Goal: Transaction & Acquisition: Purchase product/service

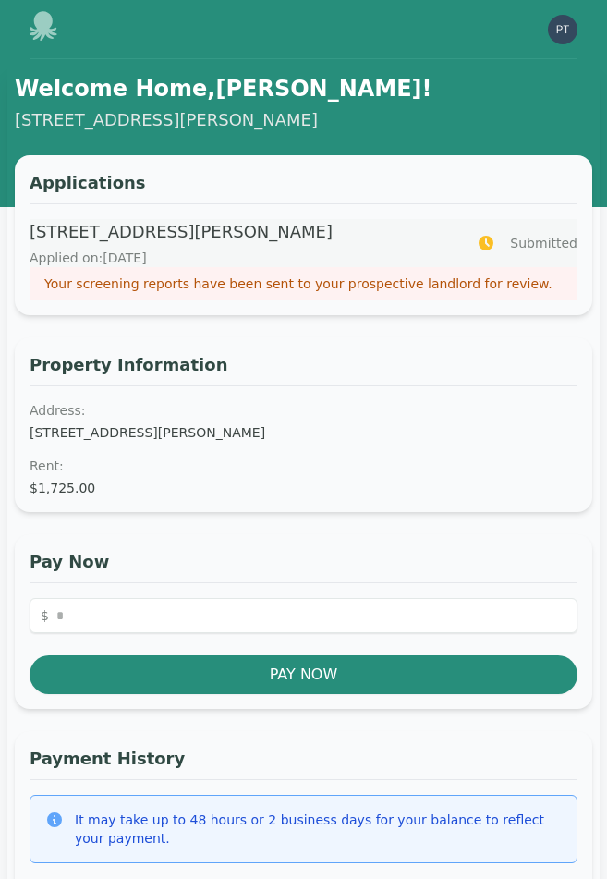
click at [372, 286] on p "Your screening reports have been sent to your prospective landlord for review." at bounding box center [303, 283] width 518 height 18
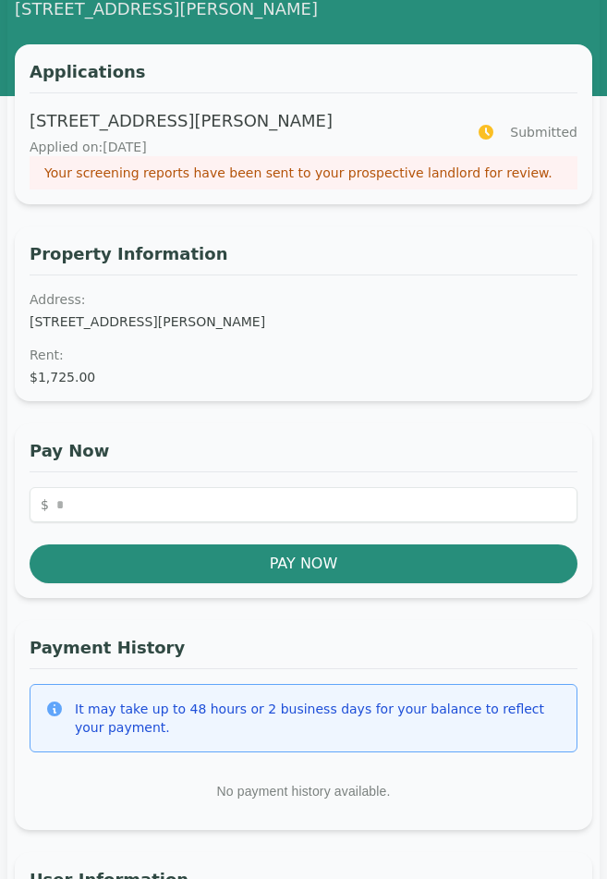
scroll to position [112, 0]
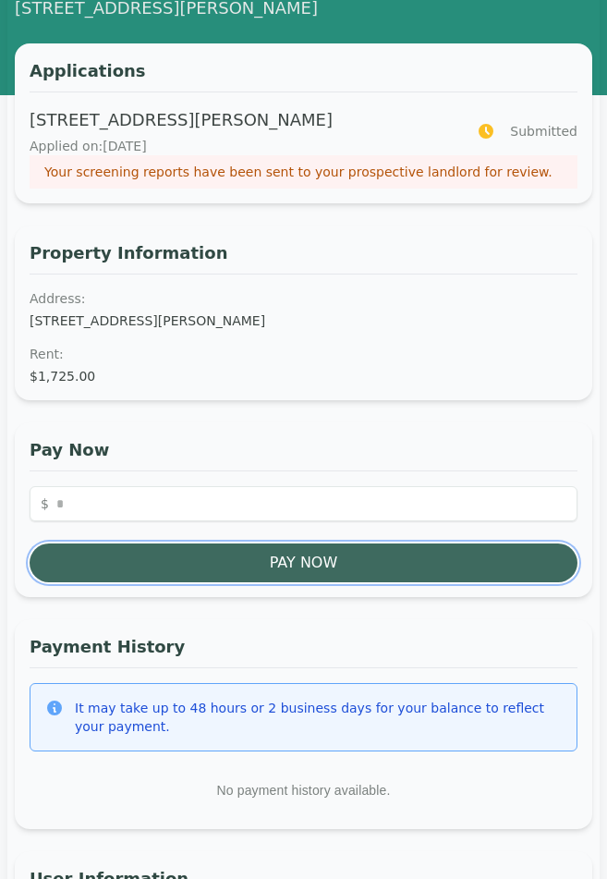
click at [317, 547] on button "Pay Now" at bounding box center [304, 562] width 548 height 39
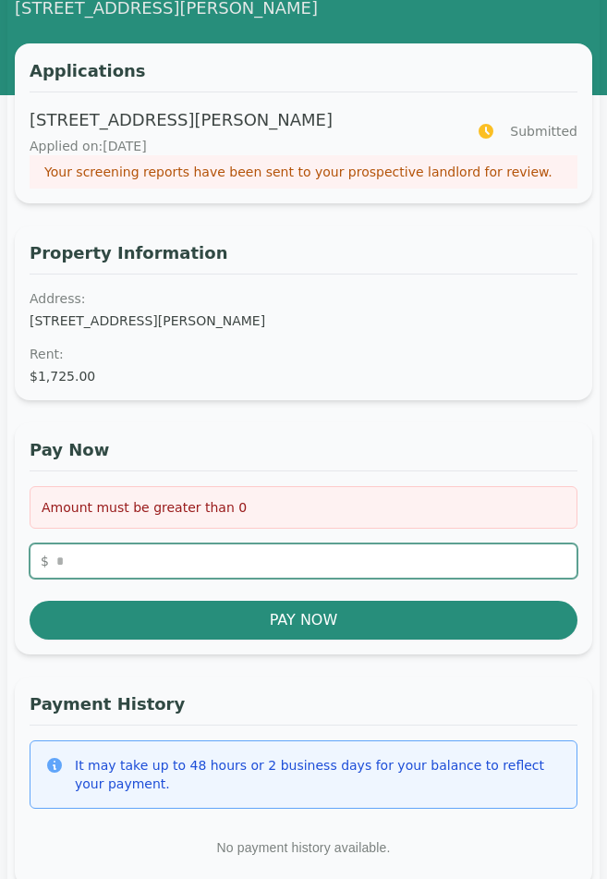
click at [307, 551] on input "number" at bounding box center [304, 560] width 548 height 35
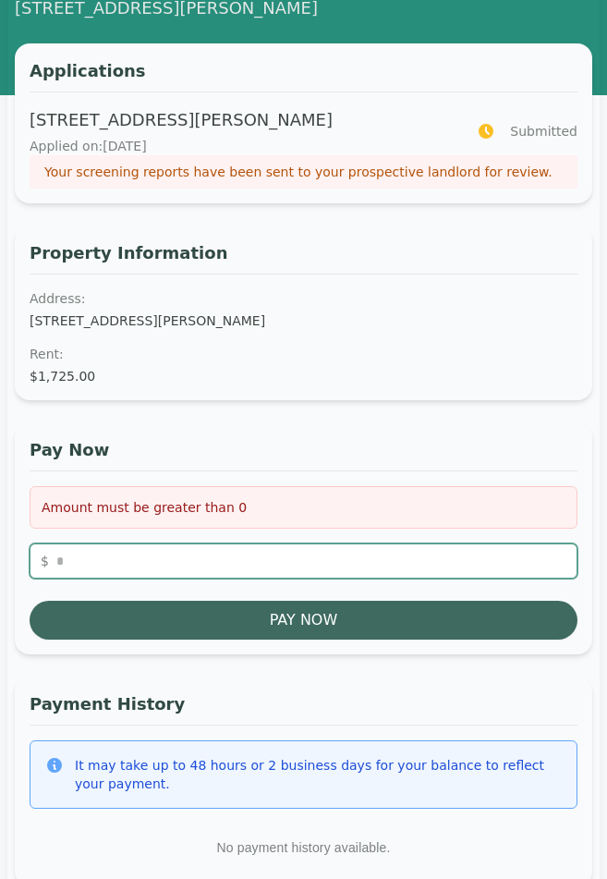
type input "***"
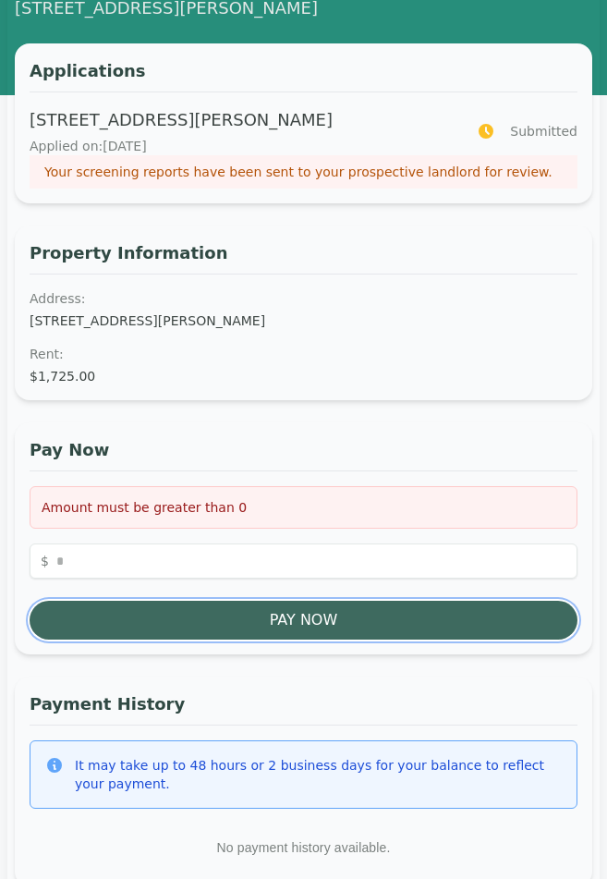
click at [313, 611] on button "Pay Now" at bounding box center [304, 620] width 548 height 39
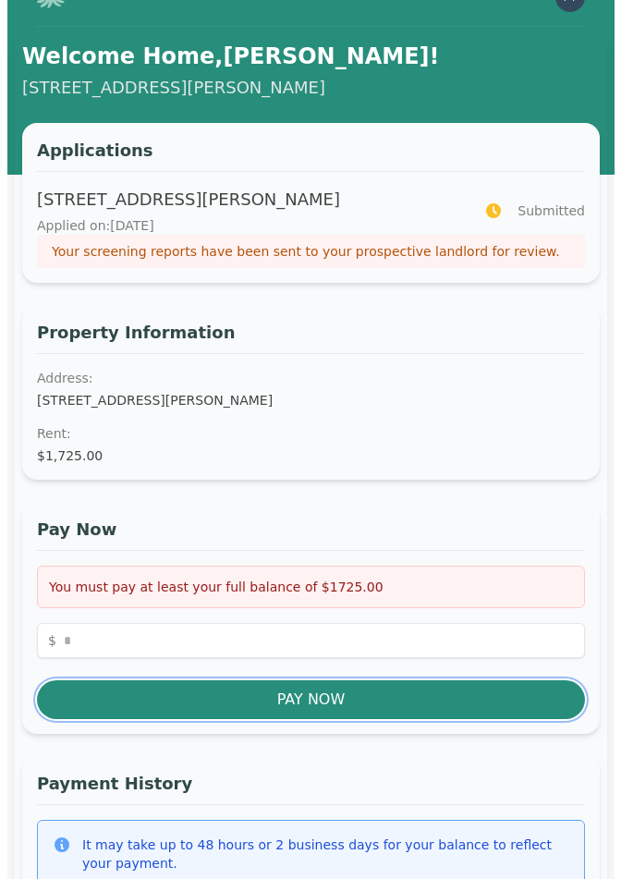
scroll to position [0, 0]
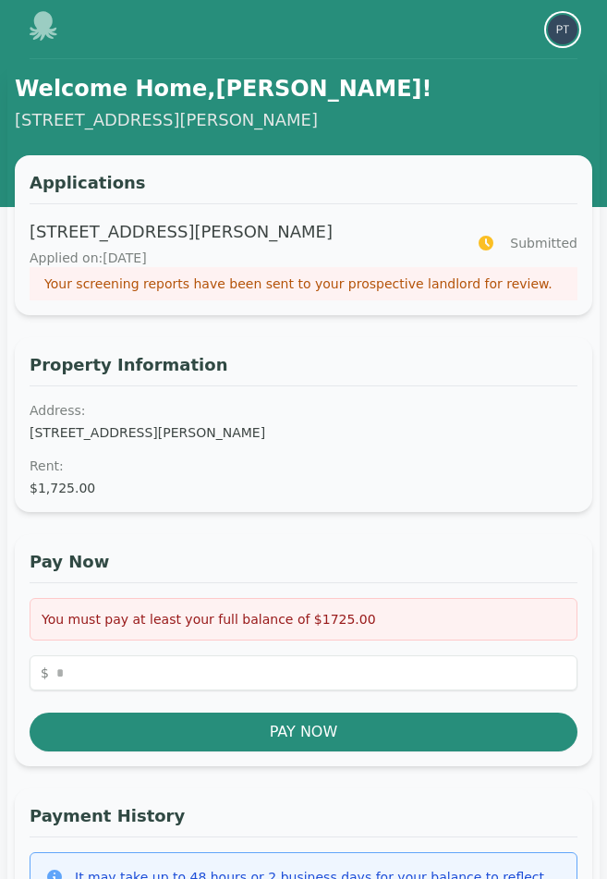
click at [561, 35] on img "button" at bounding box center [563, 30] width 30 height 30
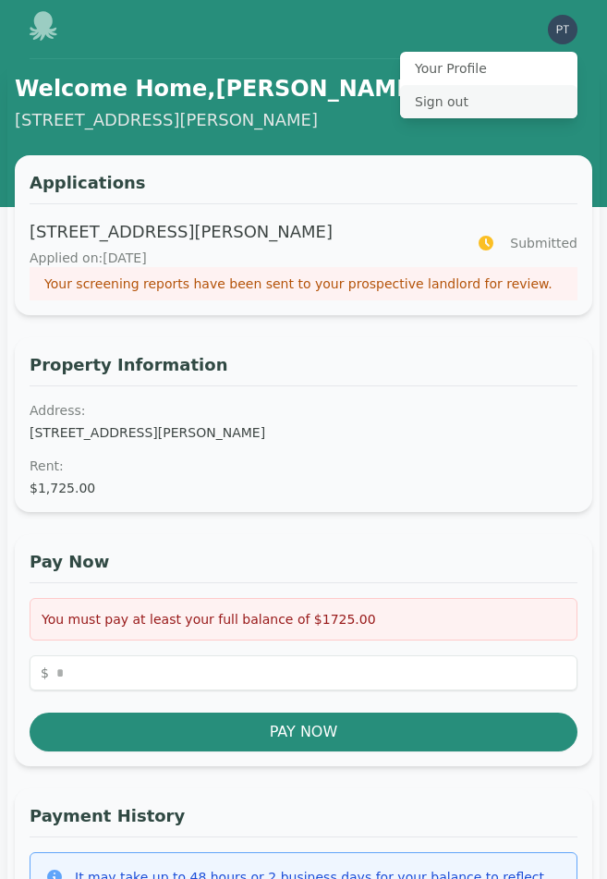
click at [475, 98] on button "Sign out" at bounding box center [488, 101] width 177 height 33
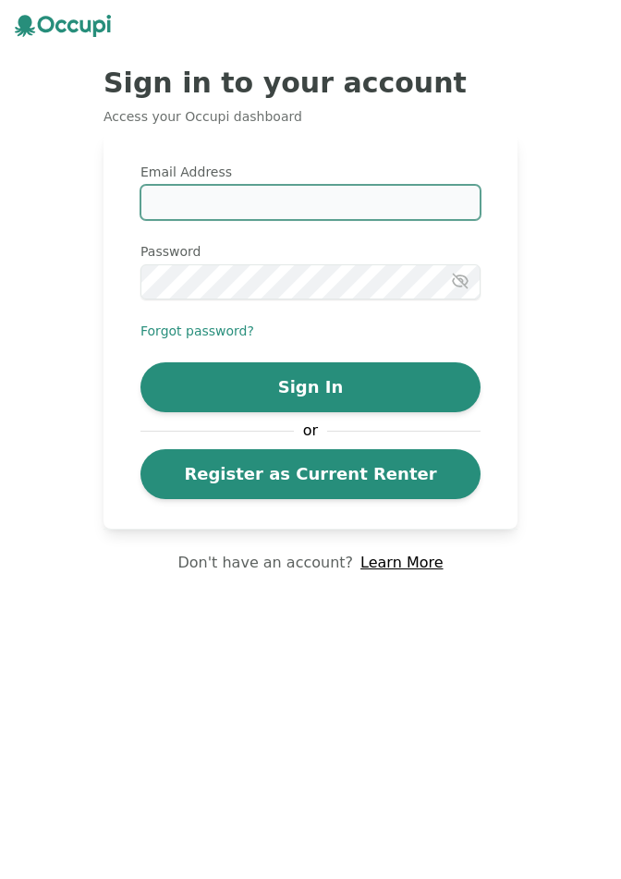
click at [358, 200] on input "Email Address" at bounding box center [310, 202] width 340 height 35
type input "**********"
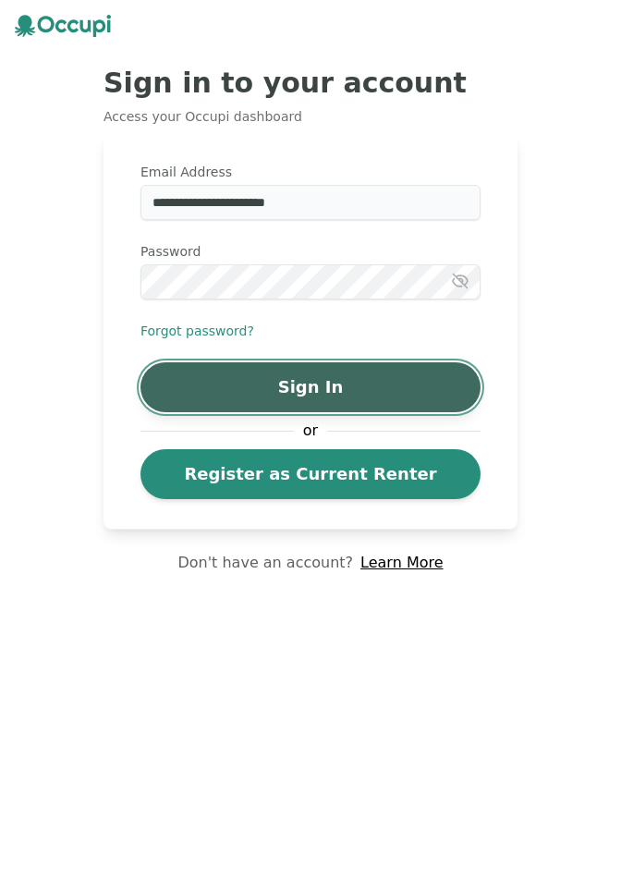
click at [297, 400] on button "Sign In" at bounding box center [310, 387] width 340 height 50
